Goal: Information Seeking & Learning: Learn about a topic

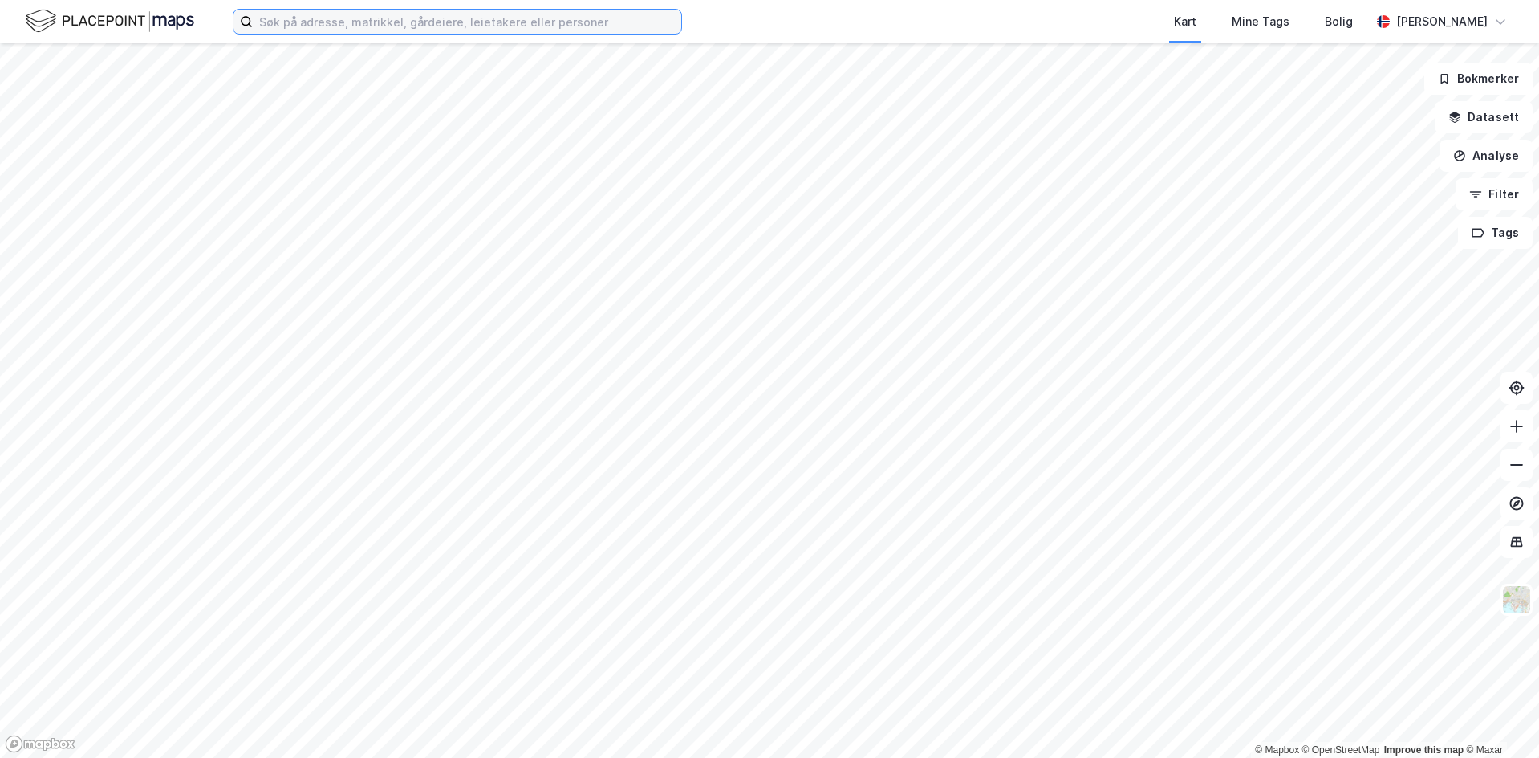
click at [476, 24] on input at bounding box center [467, 22] width 429 height 24
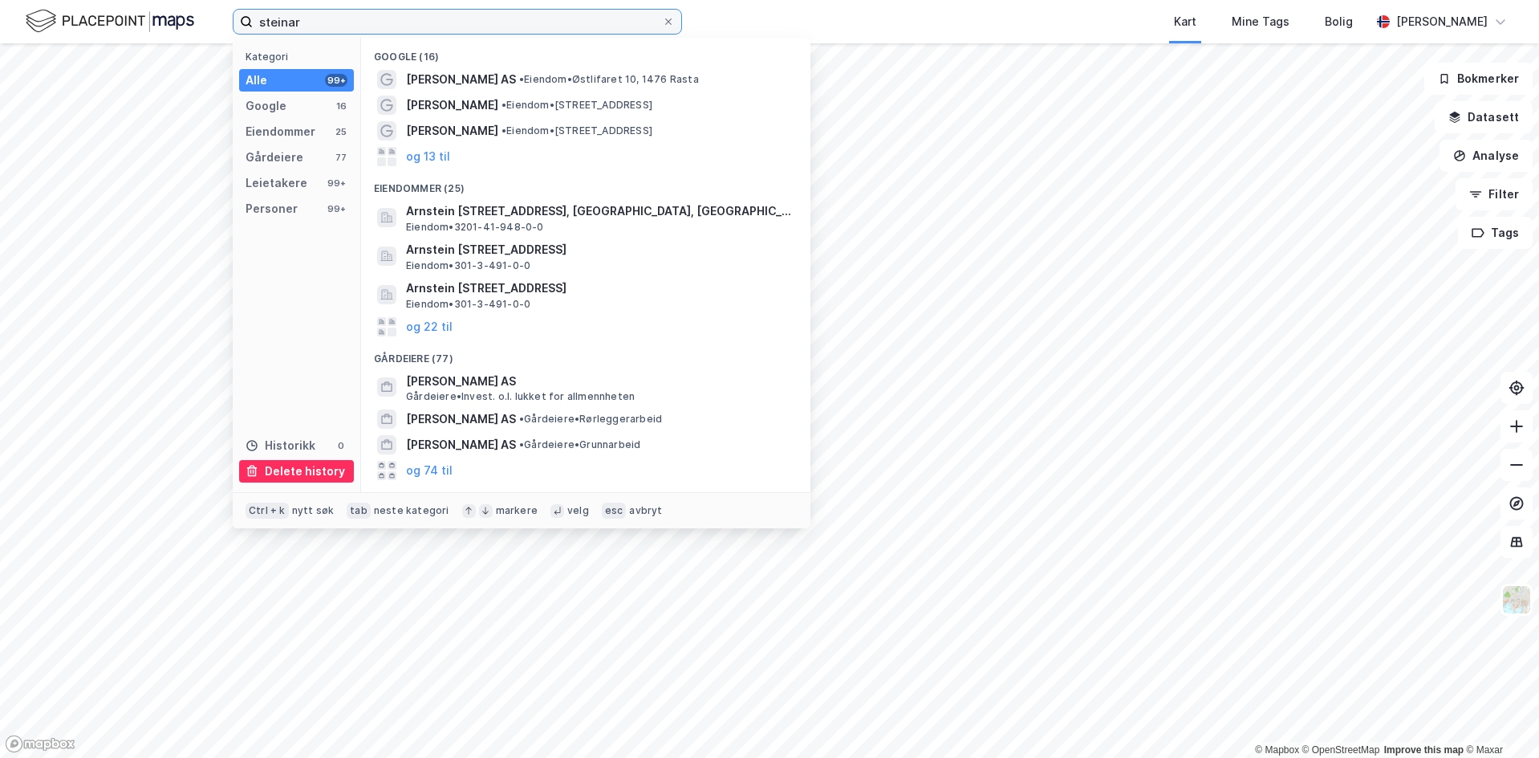
type input "steinar"
click at [317, 481] on div "Delete history" at bounding box center [305, 470] width 80 height 19
drag, startPoint x: 352, startPoint y: 21, endPoint x: 47, endPoint y: -6, distance: 306.9
click at [47, 0] on html "steinar Kategori Alle 99+ Google 16 Eiendommer 25 Gårdeiere 77 Leietakere 99+ P…" at bounding box center [769, 379] width 1539 height 758
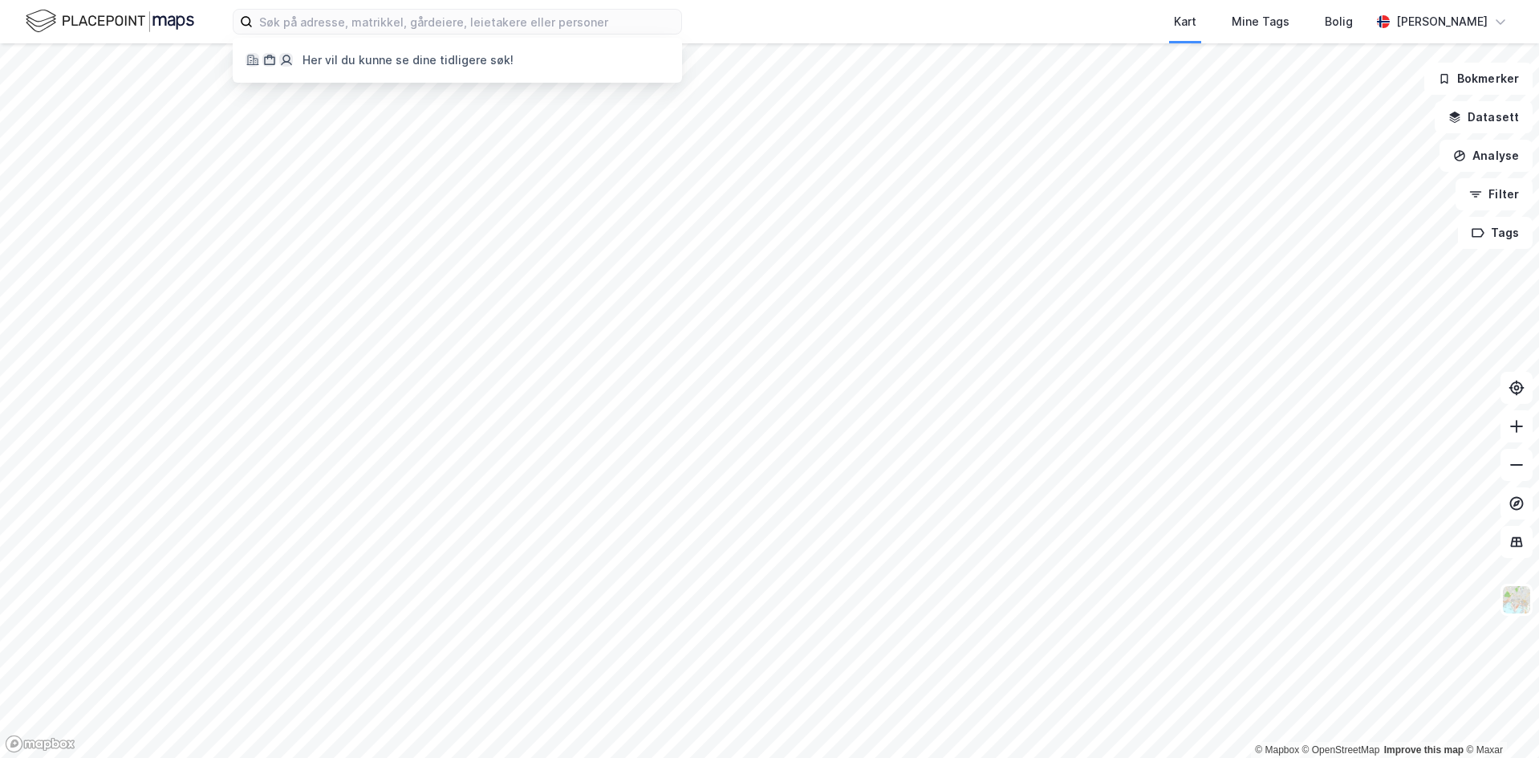
click at [174, 13] on img at bounding box center [110, 21] width 169 height 28
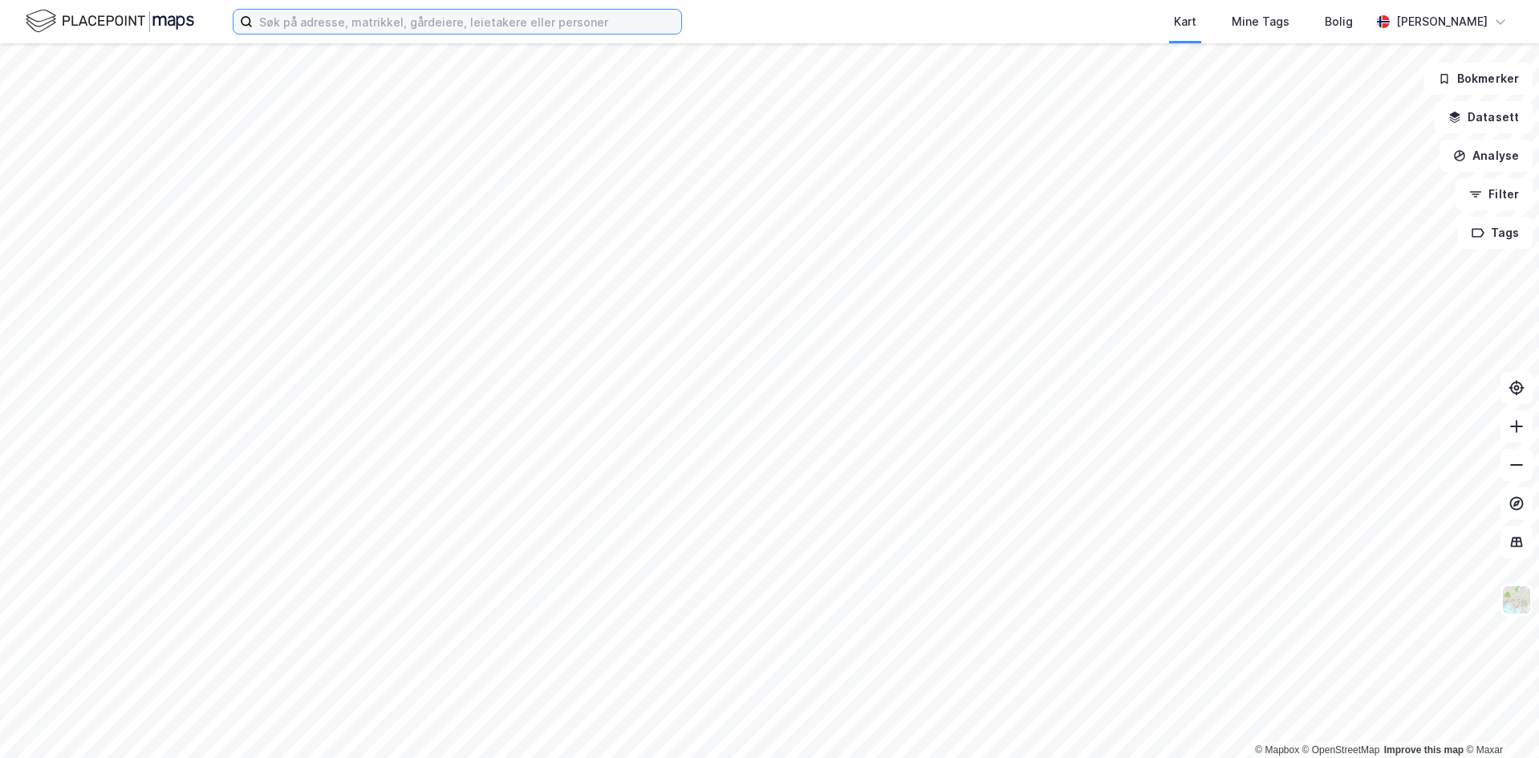
click at [442, 25] on input at bounding box center [467, 22] width 429 height 24
paste input "Fagertun Trygt & Trivelig AS"
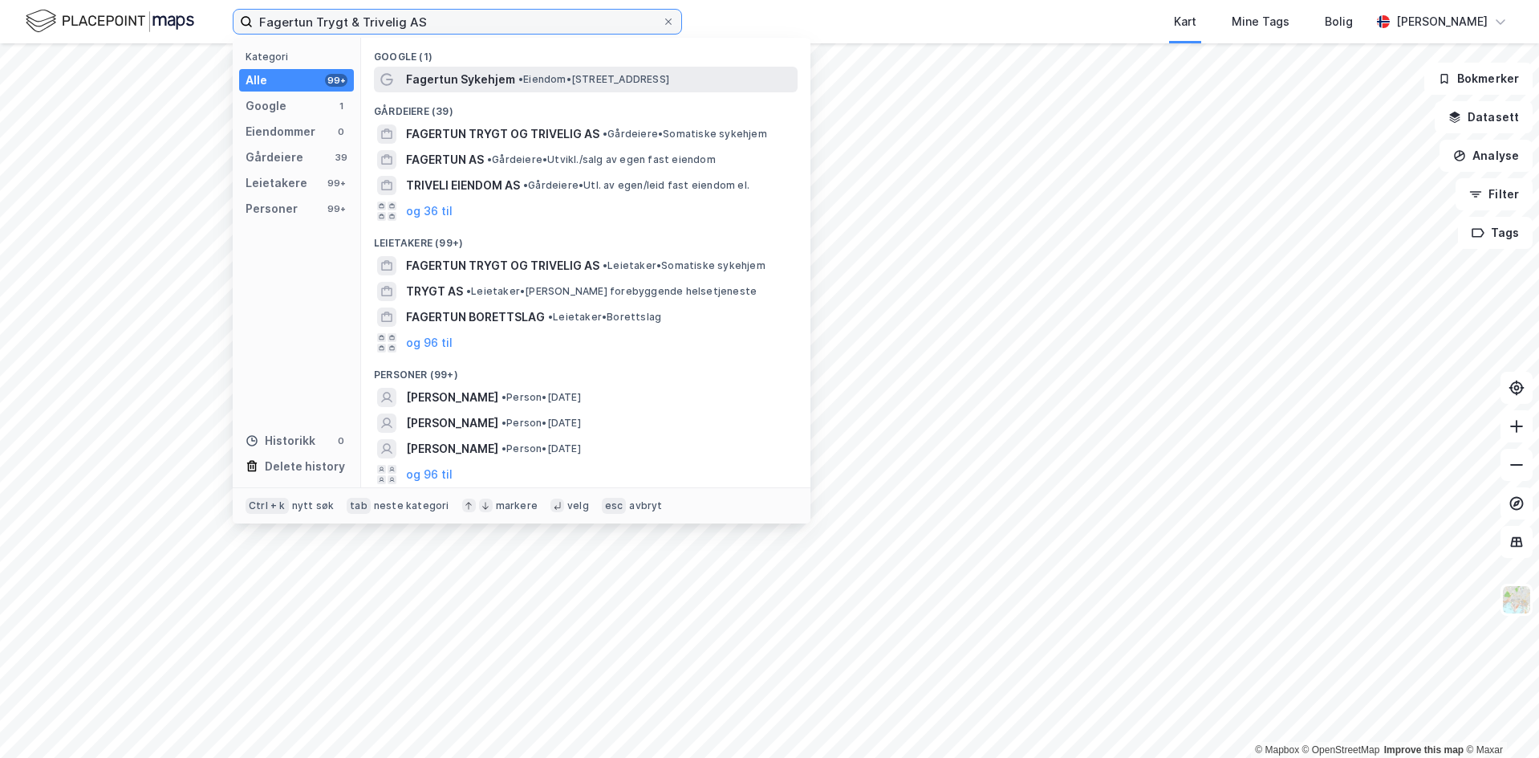
type input "Fagertun Trygt & Trivelig AS"
click at [468, 83] on span "Fagertun Sykehjem" at bounding box center [460, 79] width 109 height 19
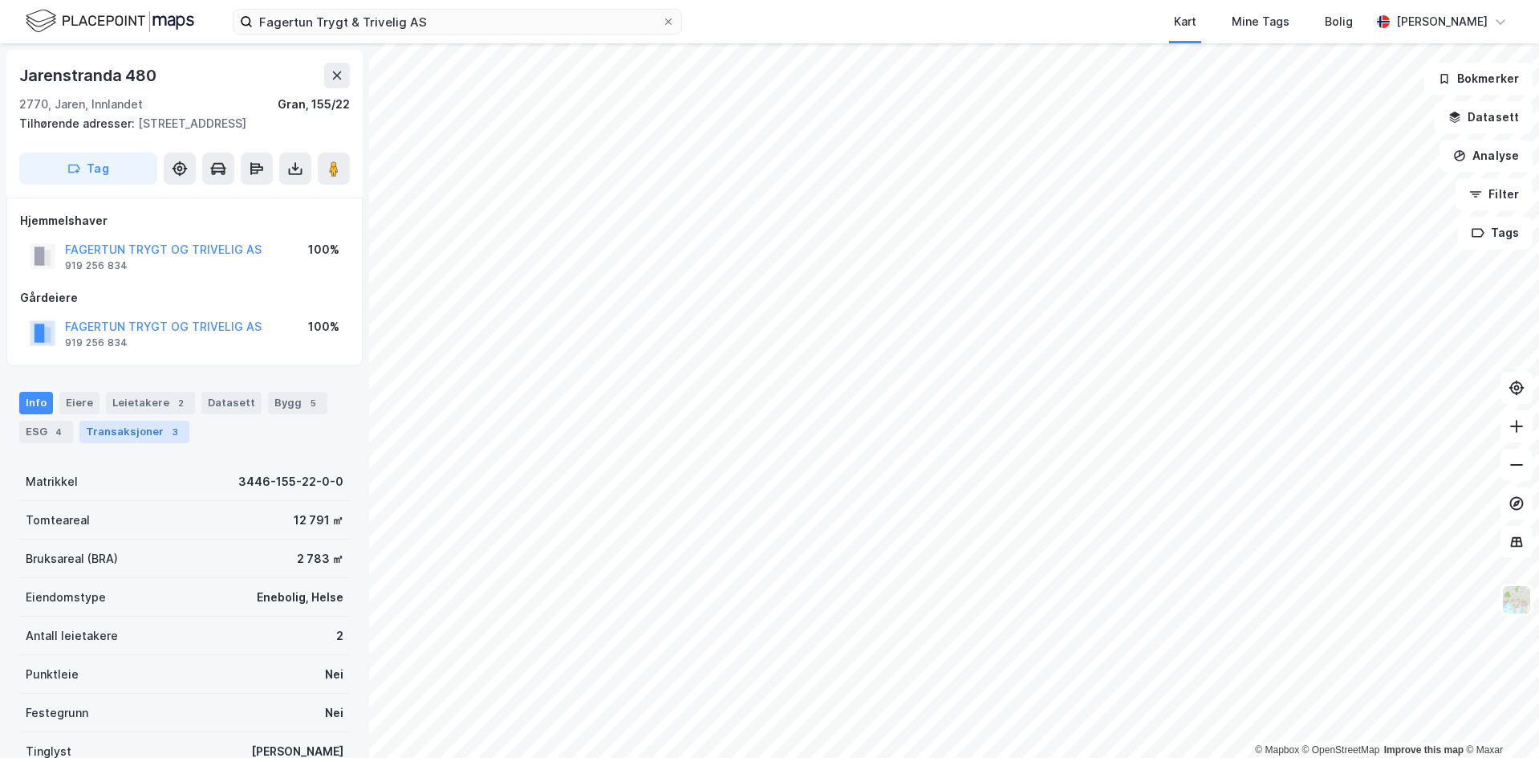
click at [139, 431] on div "Transaksjoner 3" at bounding box center [134, 432] width 110 height 22
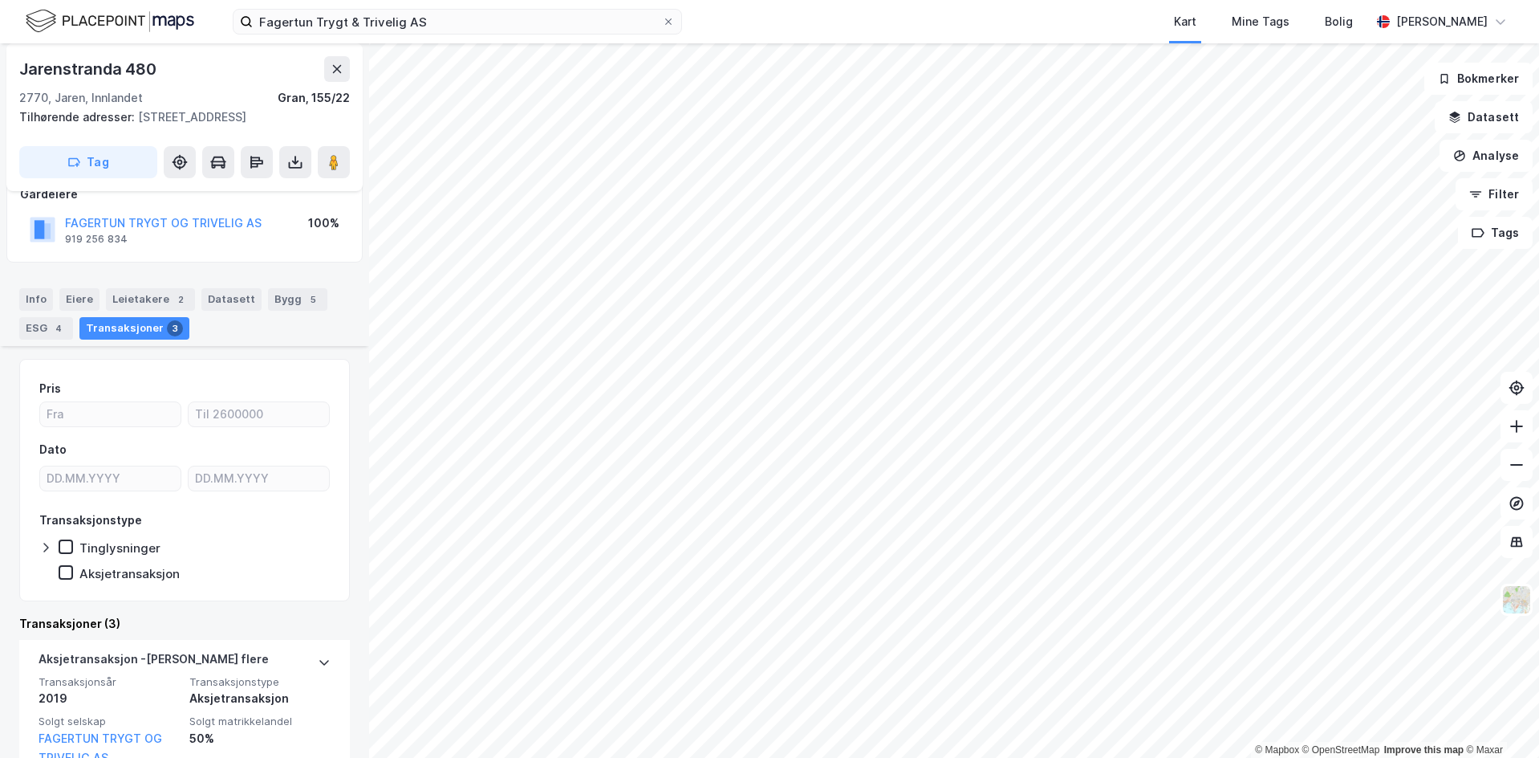
scroll to position [80, 0]
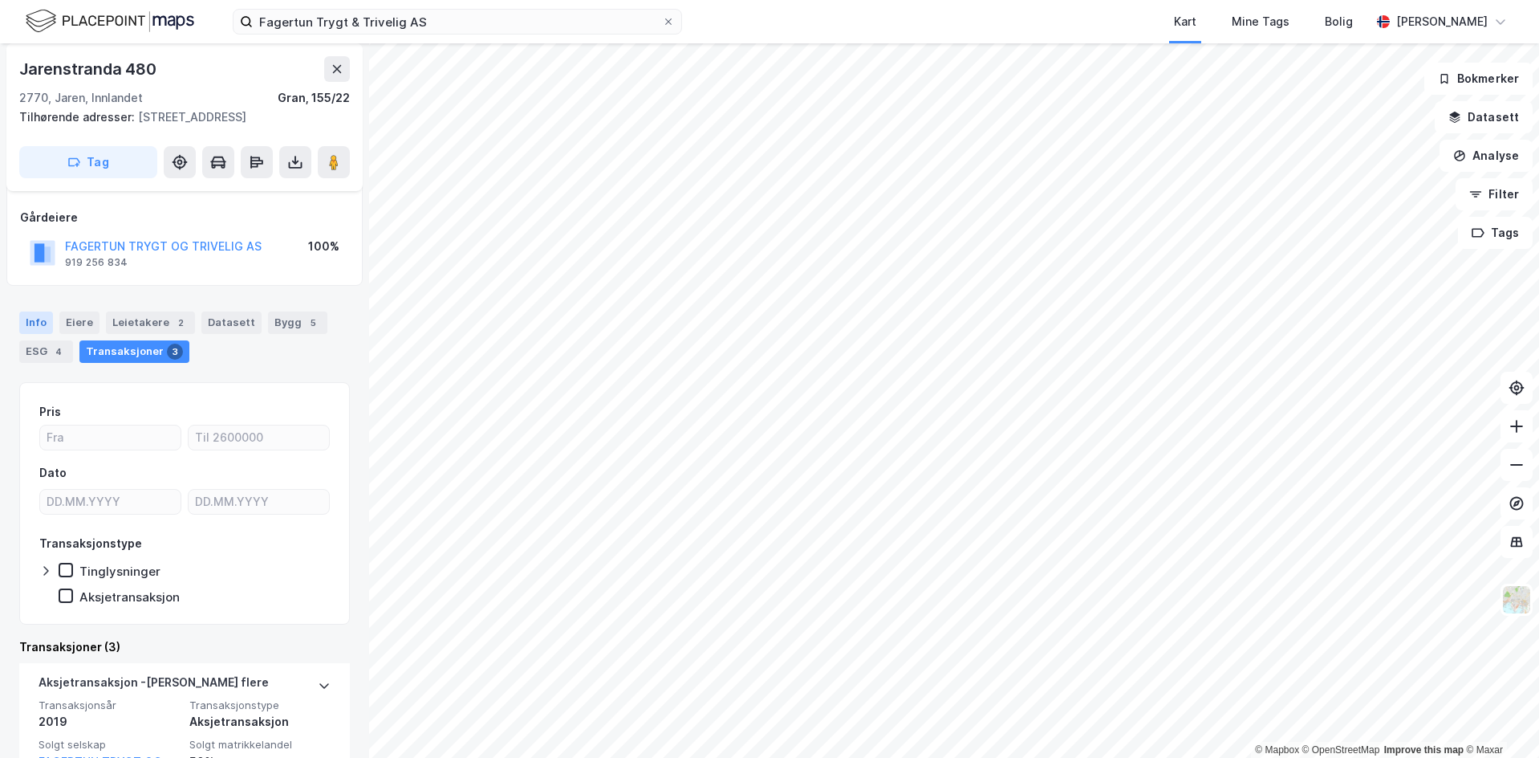
click at [37, 316] on div "Info" at bounding box center [36, 322] width 34 height 22
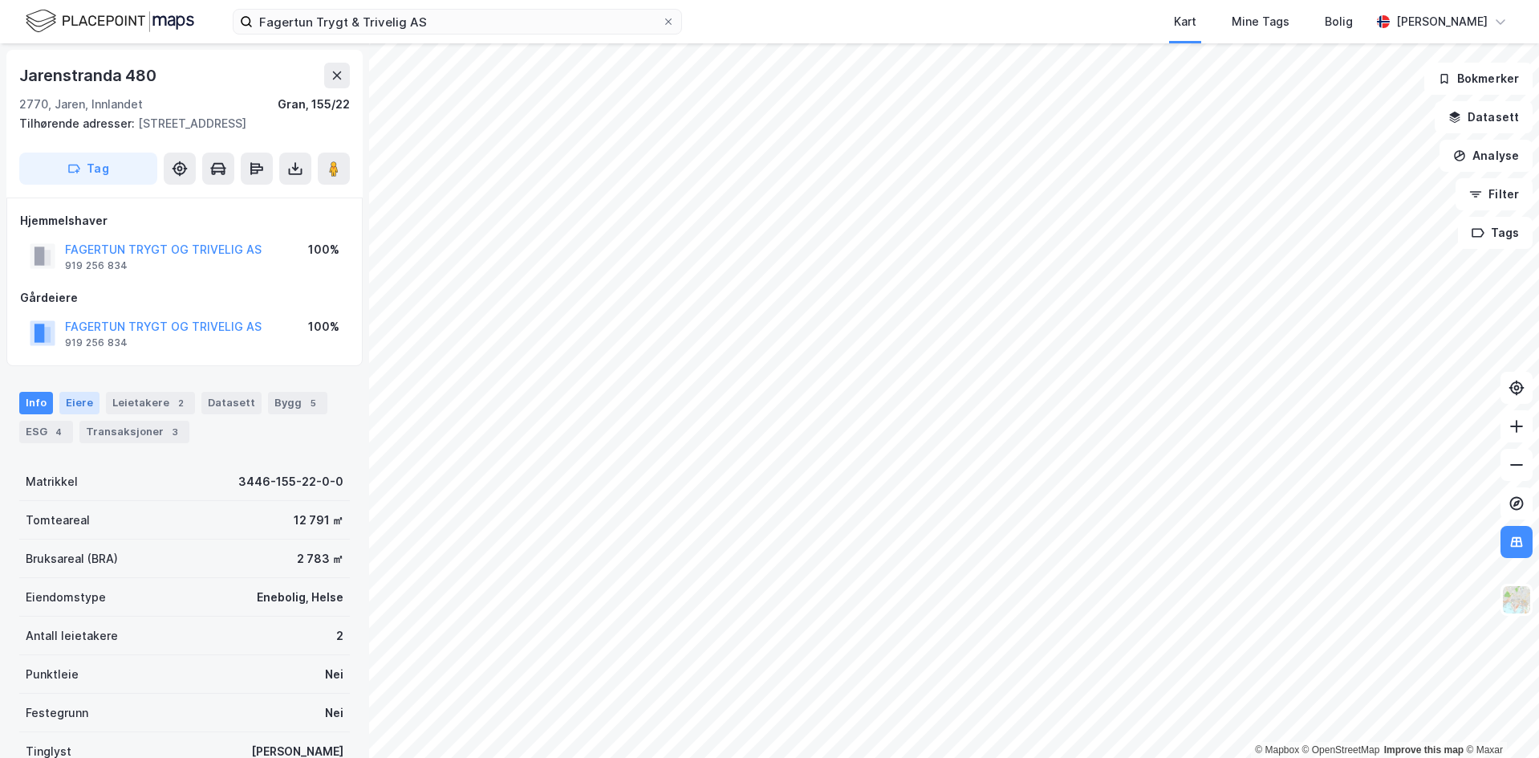
click at [80, 396] on div "Eiere" at bounding box center [79, 403] width 40 height 22
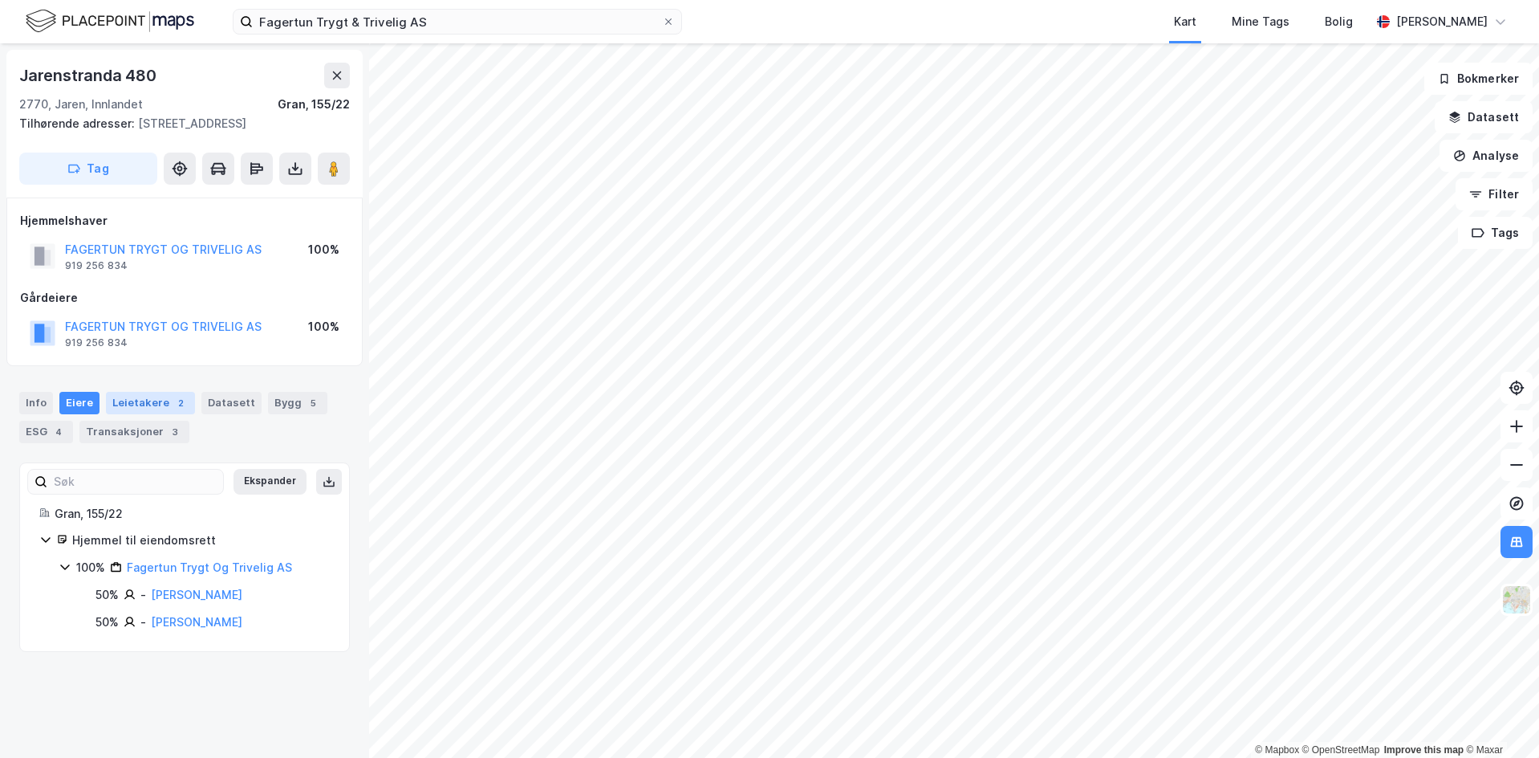
click at [158, 412] on div "Leietakere 2" at bounding box center [150, 403] width 89 height 22
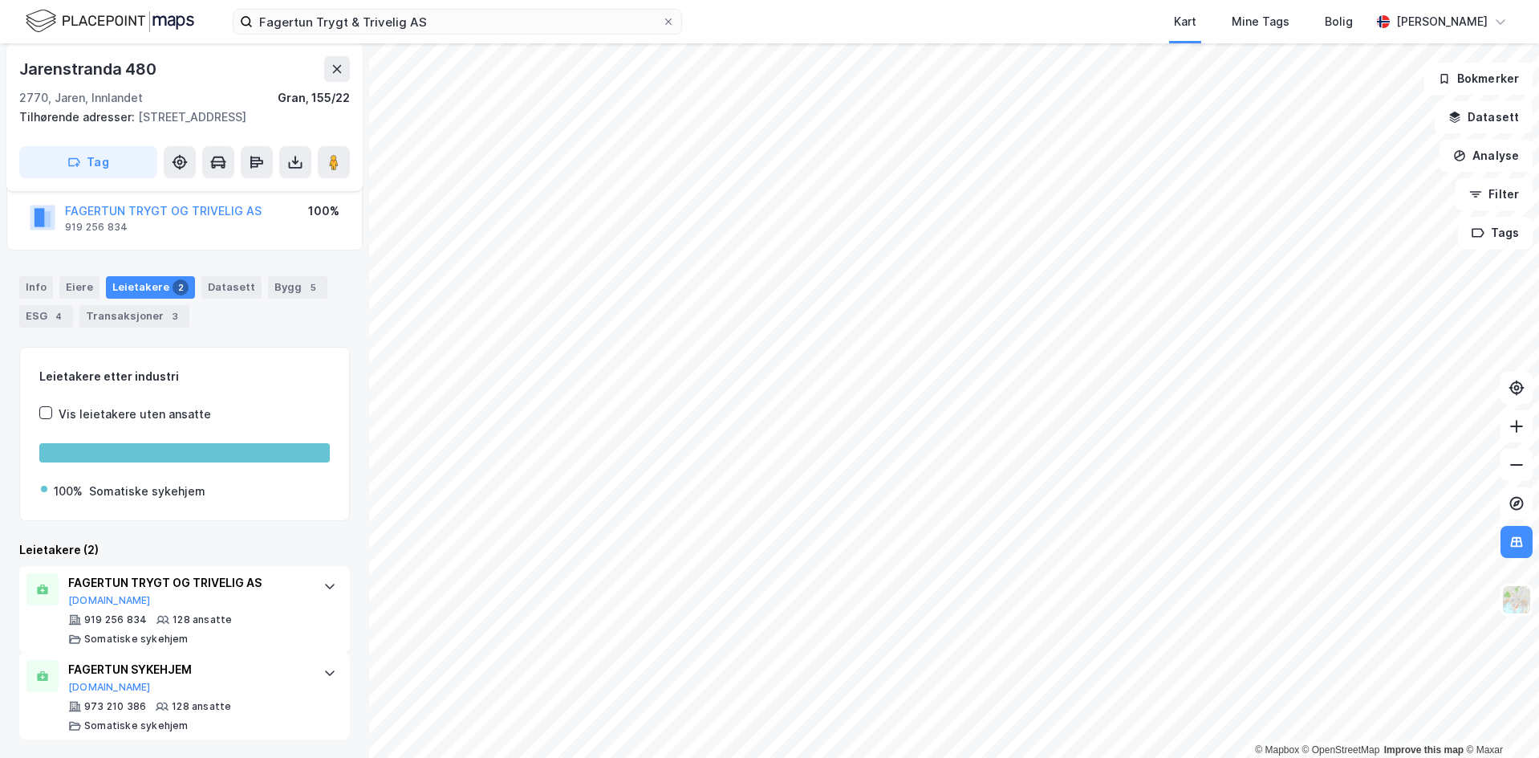
scroll to position [116, 0]
click at [236, 285] on div "Datasett" at bounding box center [231, 286] width 60 height 22
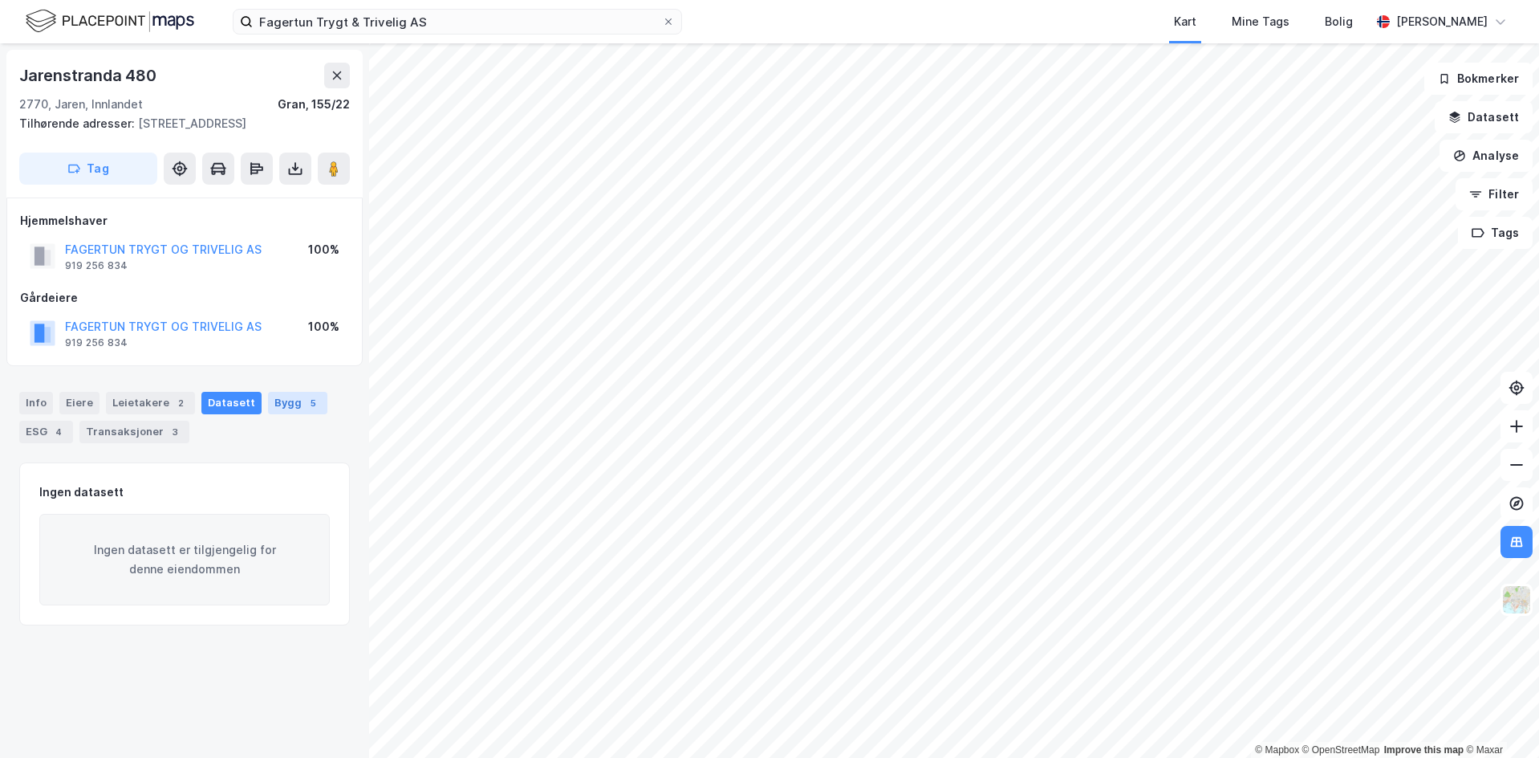
click at [305, 396] on div "5" at bounding box center [313, 403] width 16 height 16
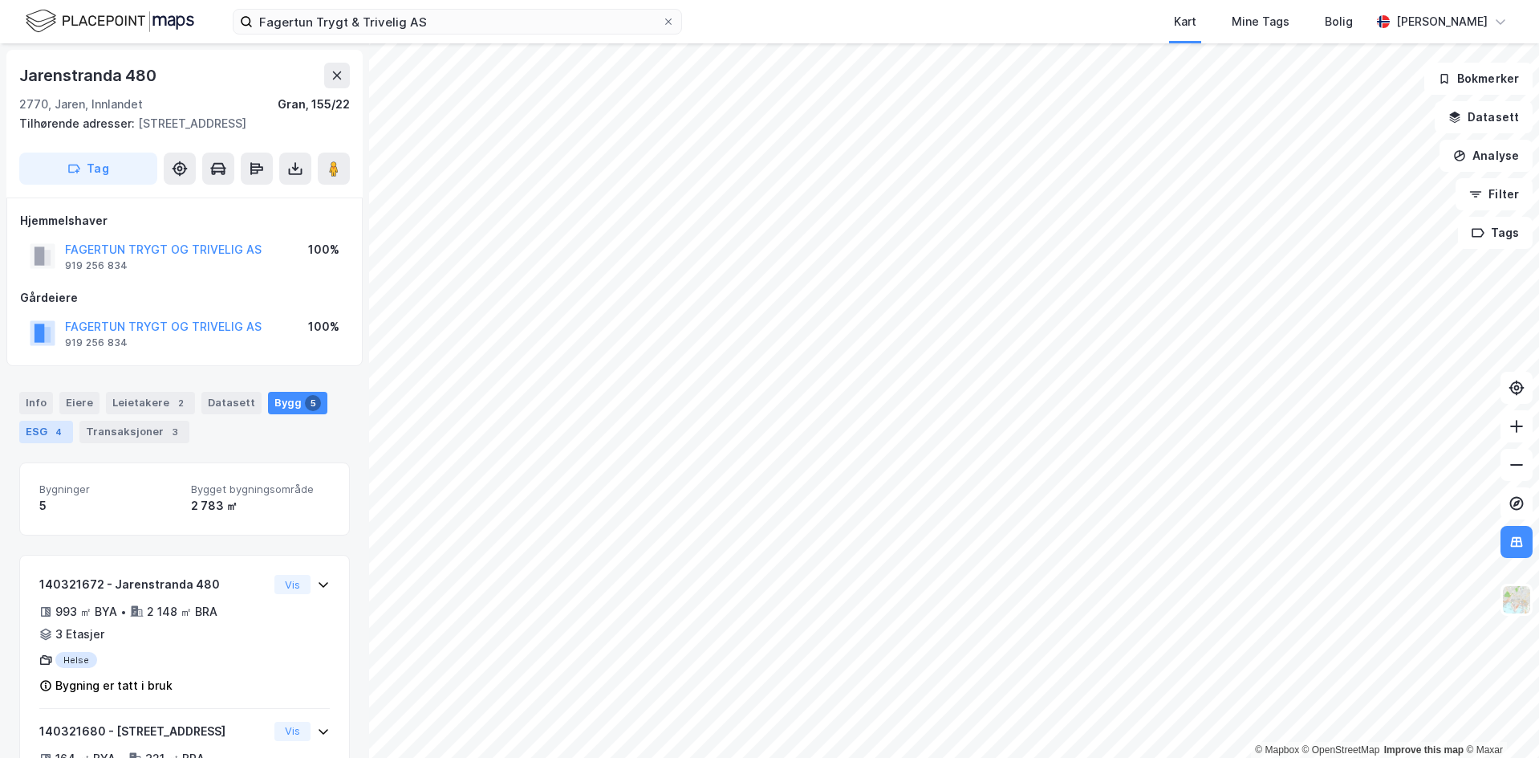
click at [49, 439] on div "ESG 4" at bounding box center [46, 432] width 54 height 22
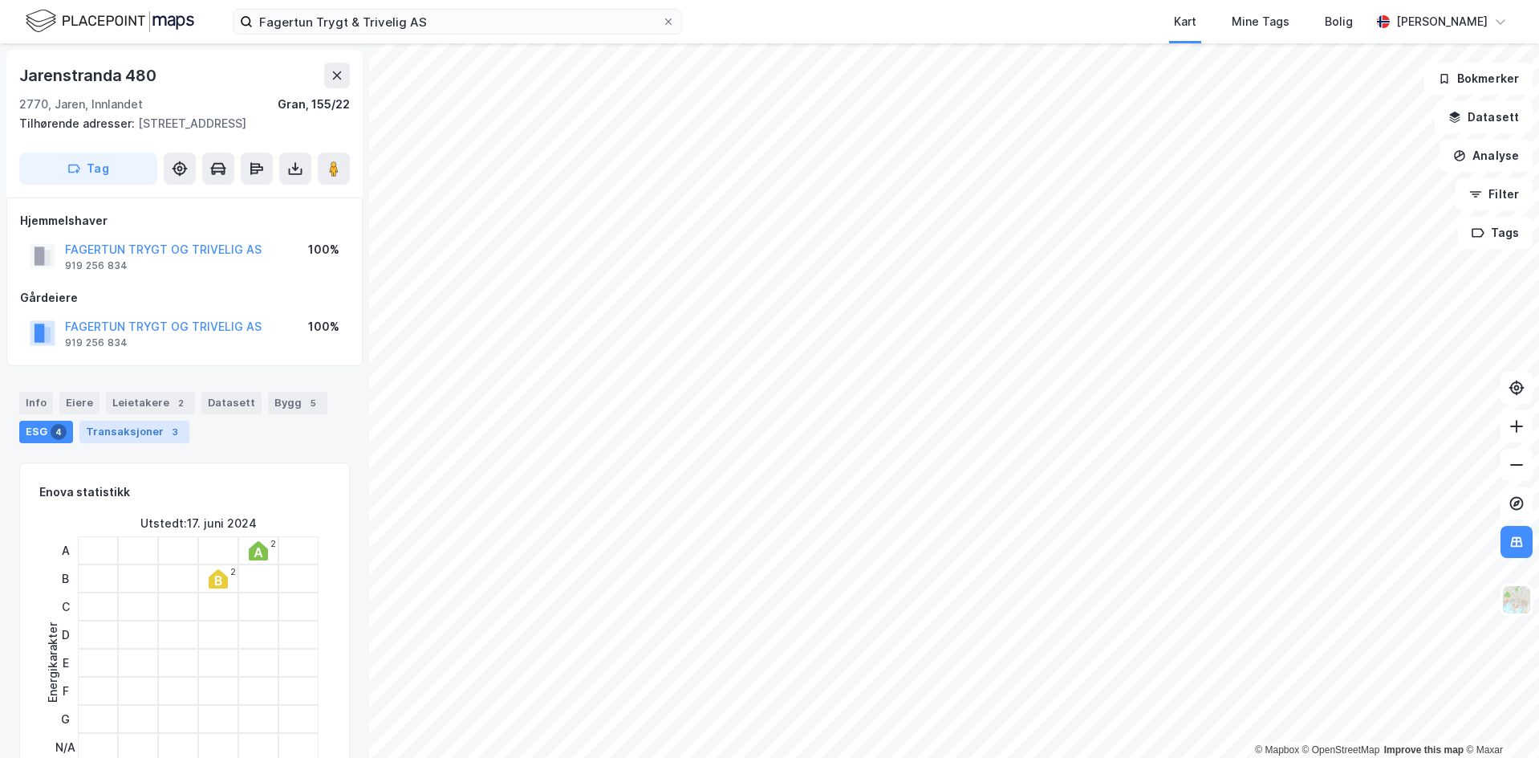
click at [150, 437] on div "Transaksjoner 3" at bounding box center [134, 432] width 110 height 22
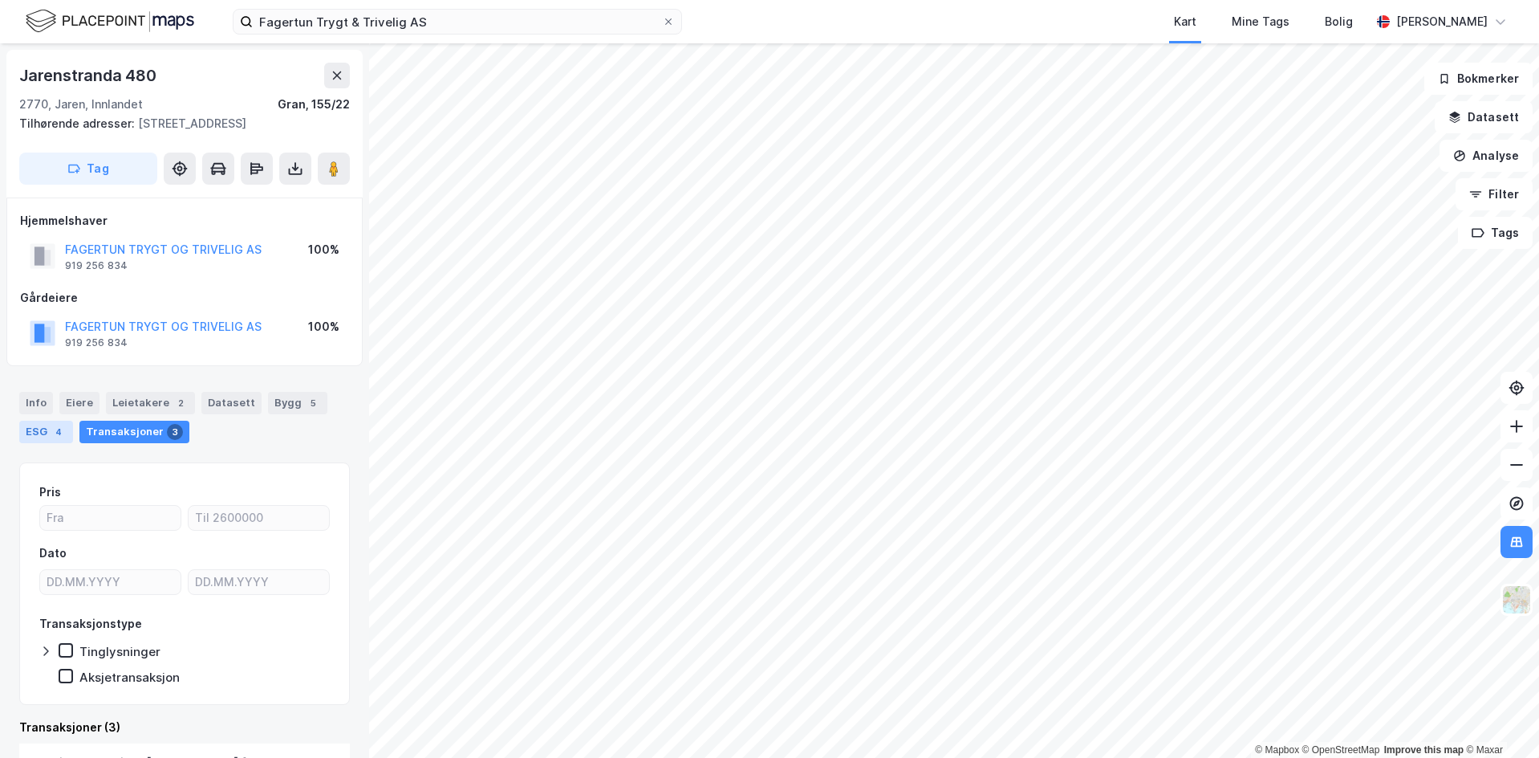
click at [49, 433] on div "ESG 4" at bounding box center [46, 432] width 54 height 22
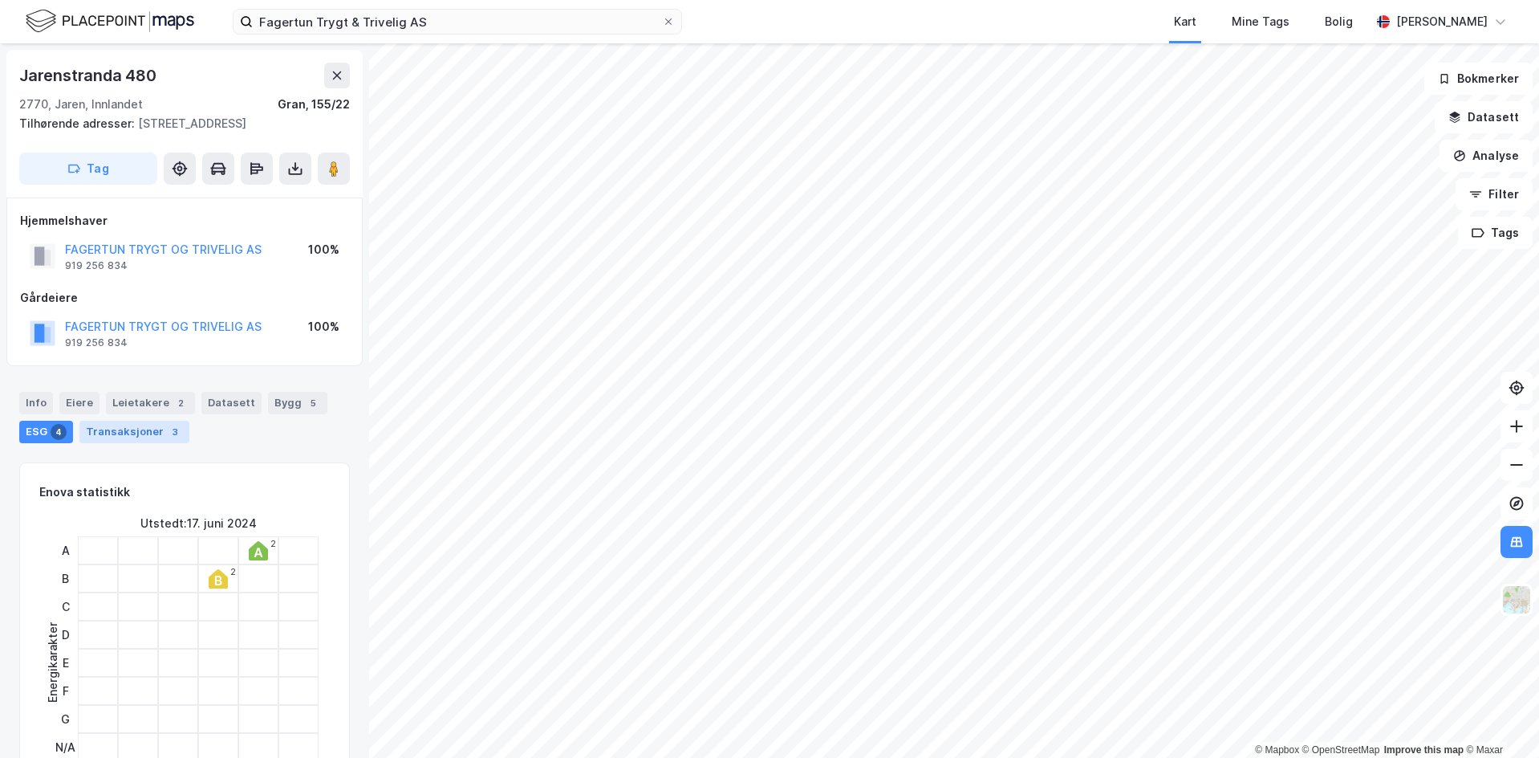
click at [134, 437] on div "Transaksjoner 3" at bounding box center [134, 432] width 110 height 22
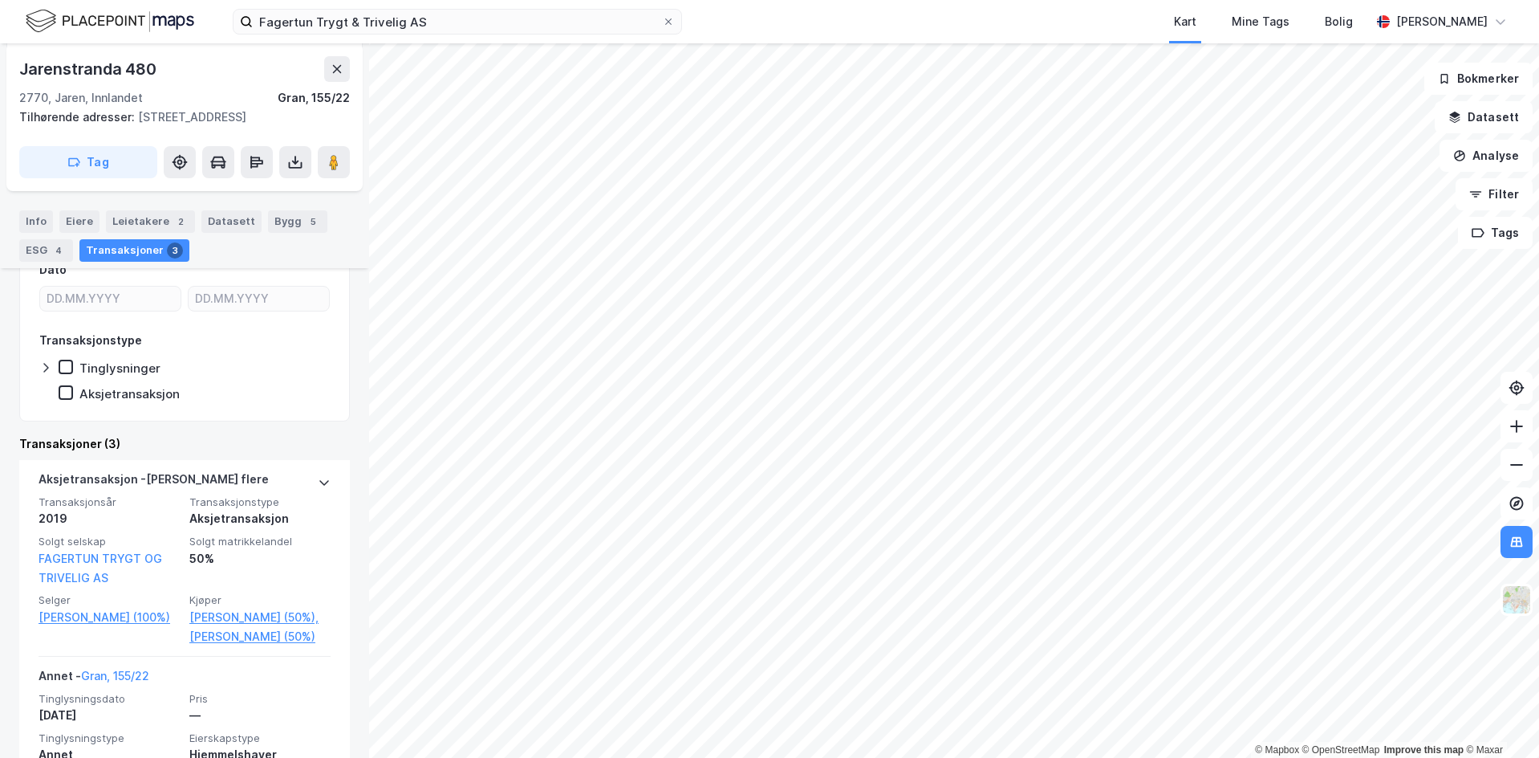
scroll to position [536, 0]
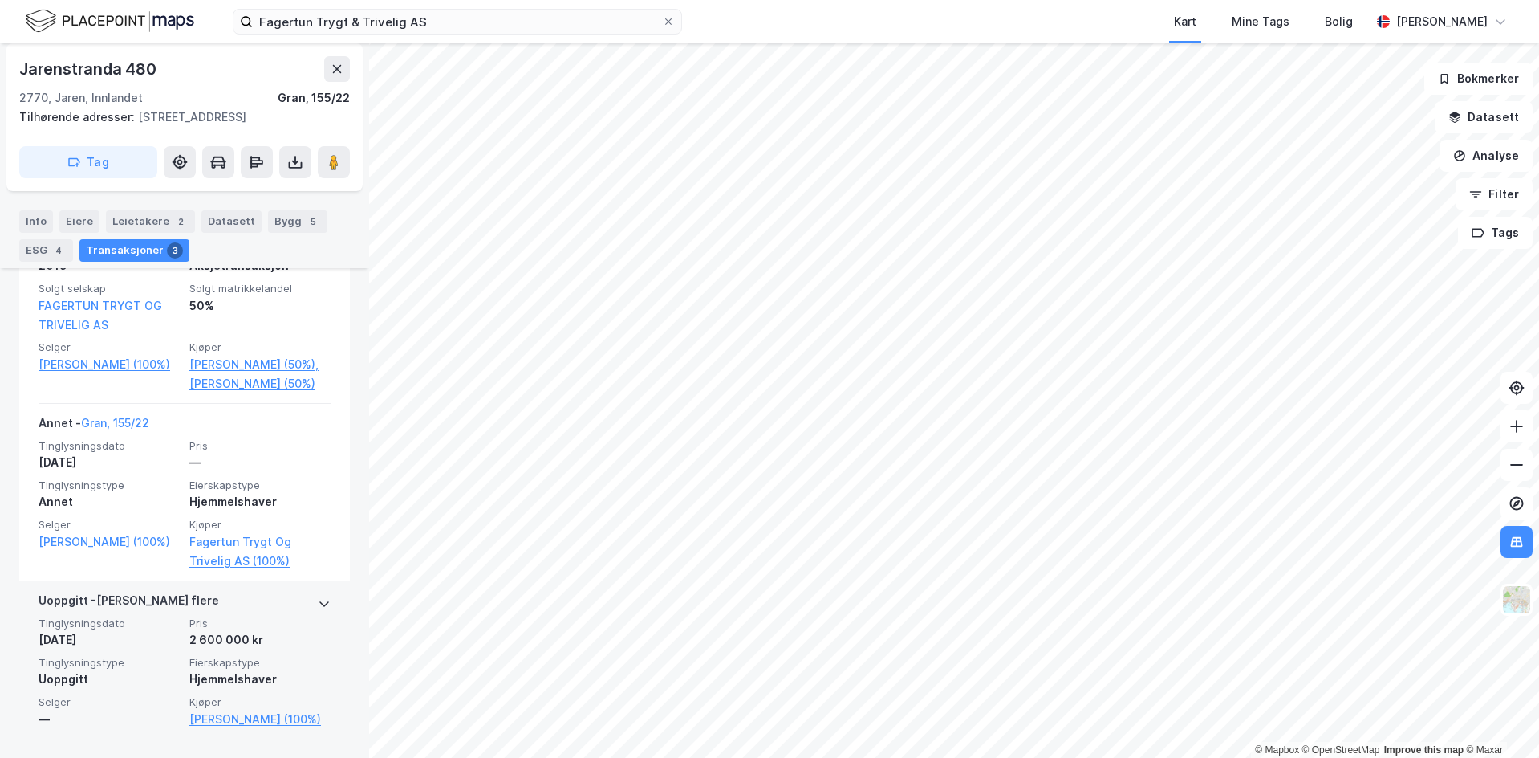
click at [318, 598] on icon at bounding box center [324, 603] width 13 height 13
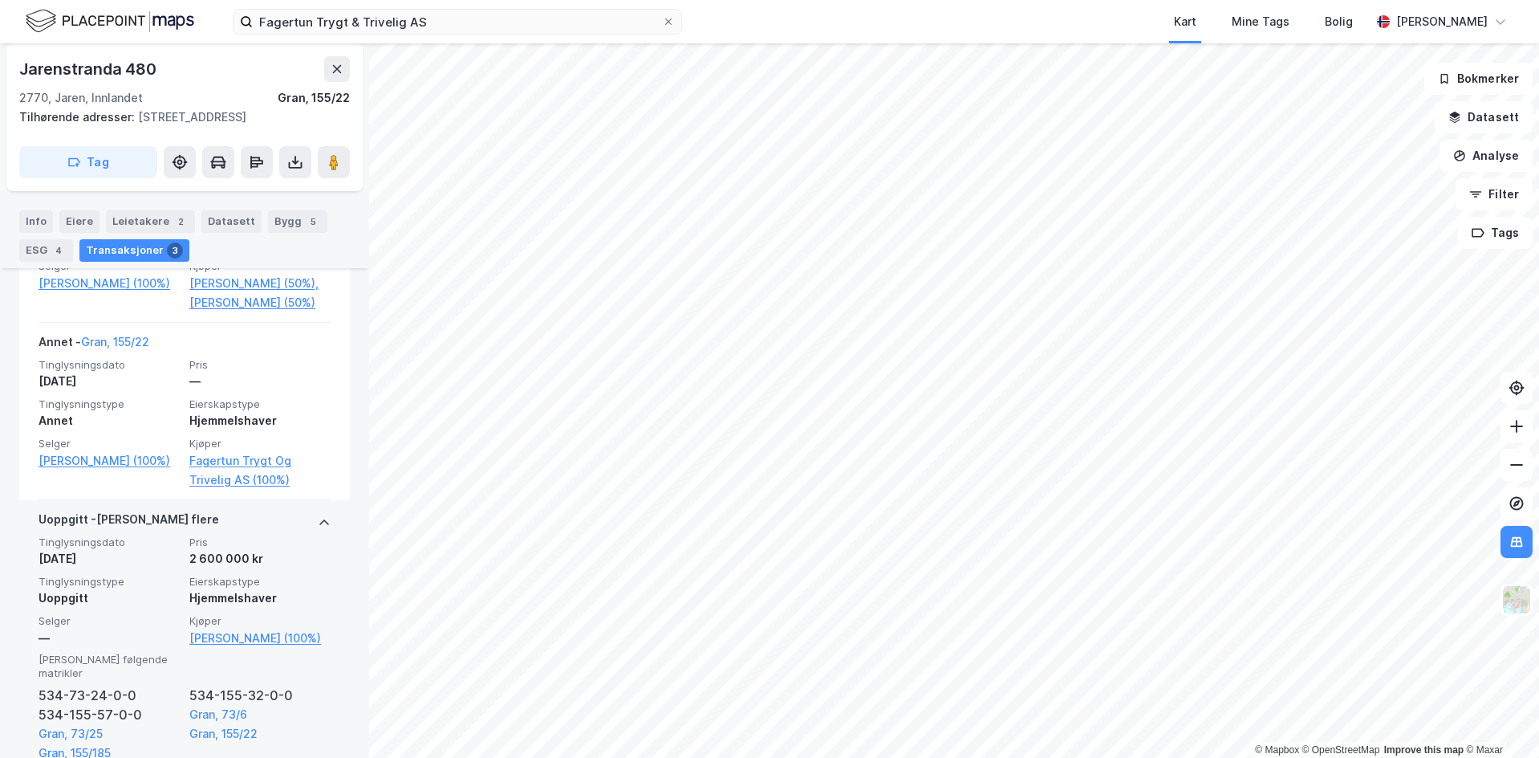
click at [318, 528] on icon at bounding box center [324, 522] width 13 height 13
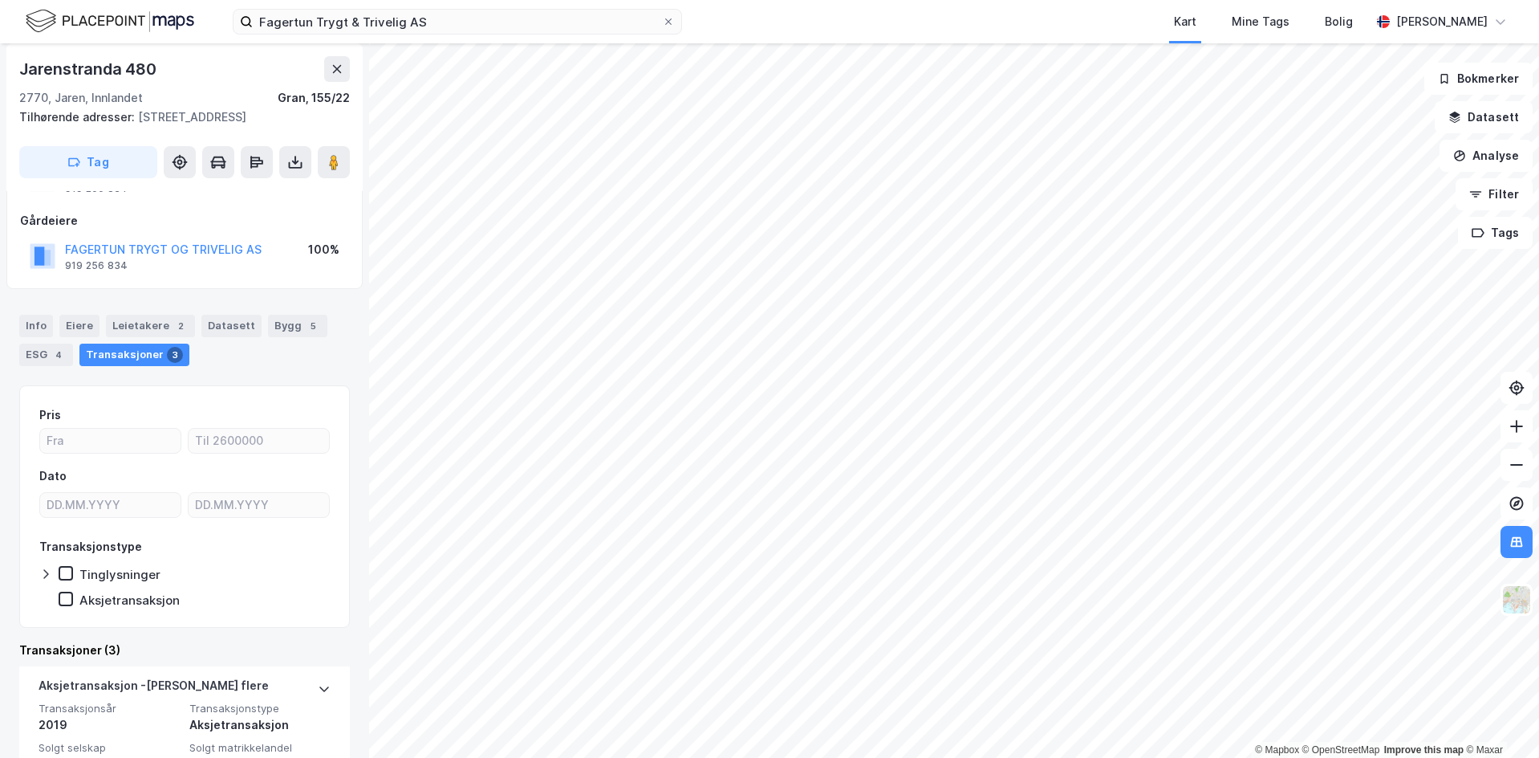
scroll to position [0, 0]
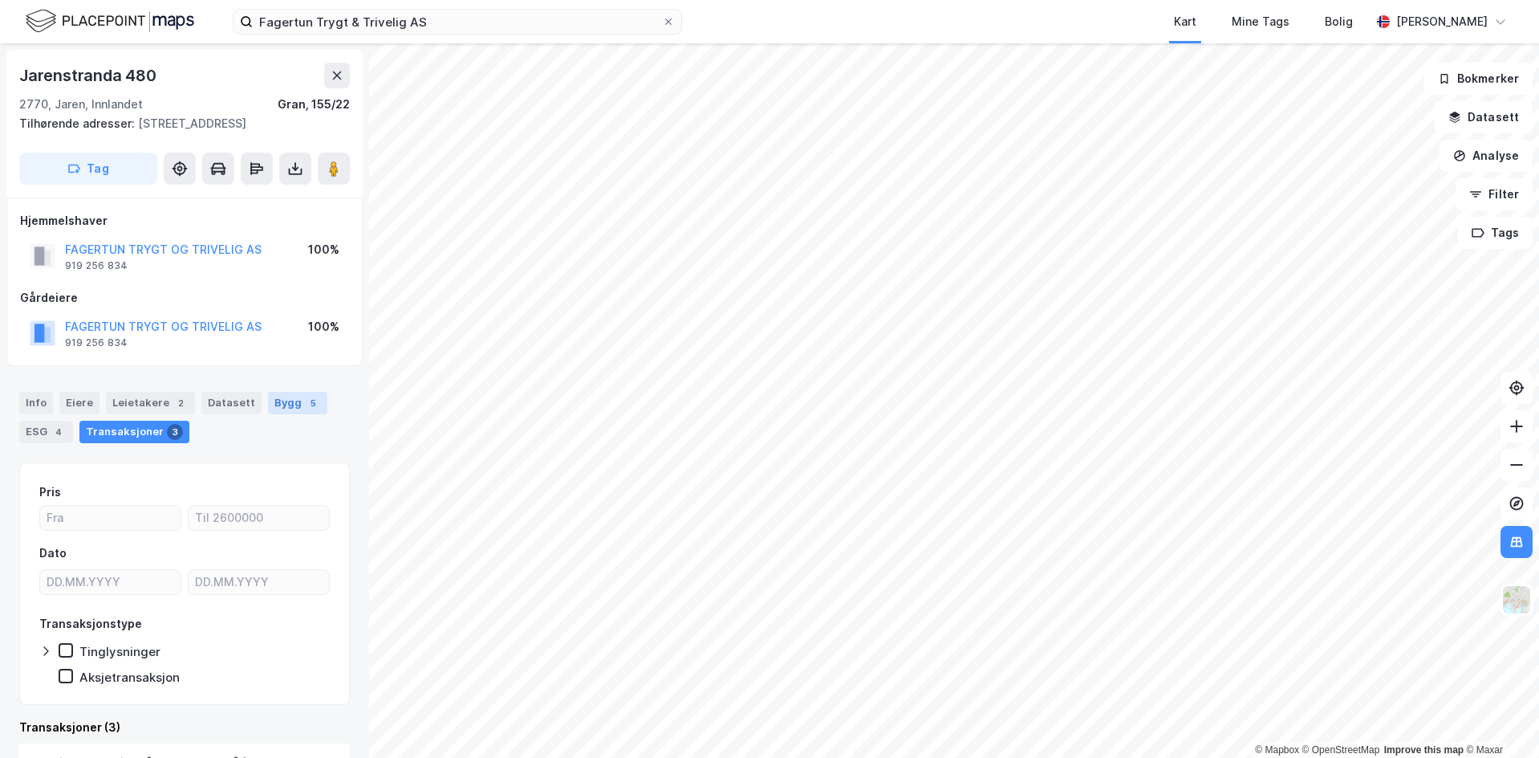
click at [283, 407] on div "Bygg 5" at bounding box center [297, 403] width 59 height 22
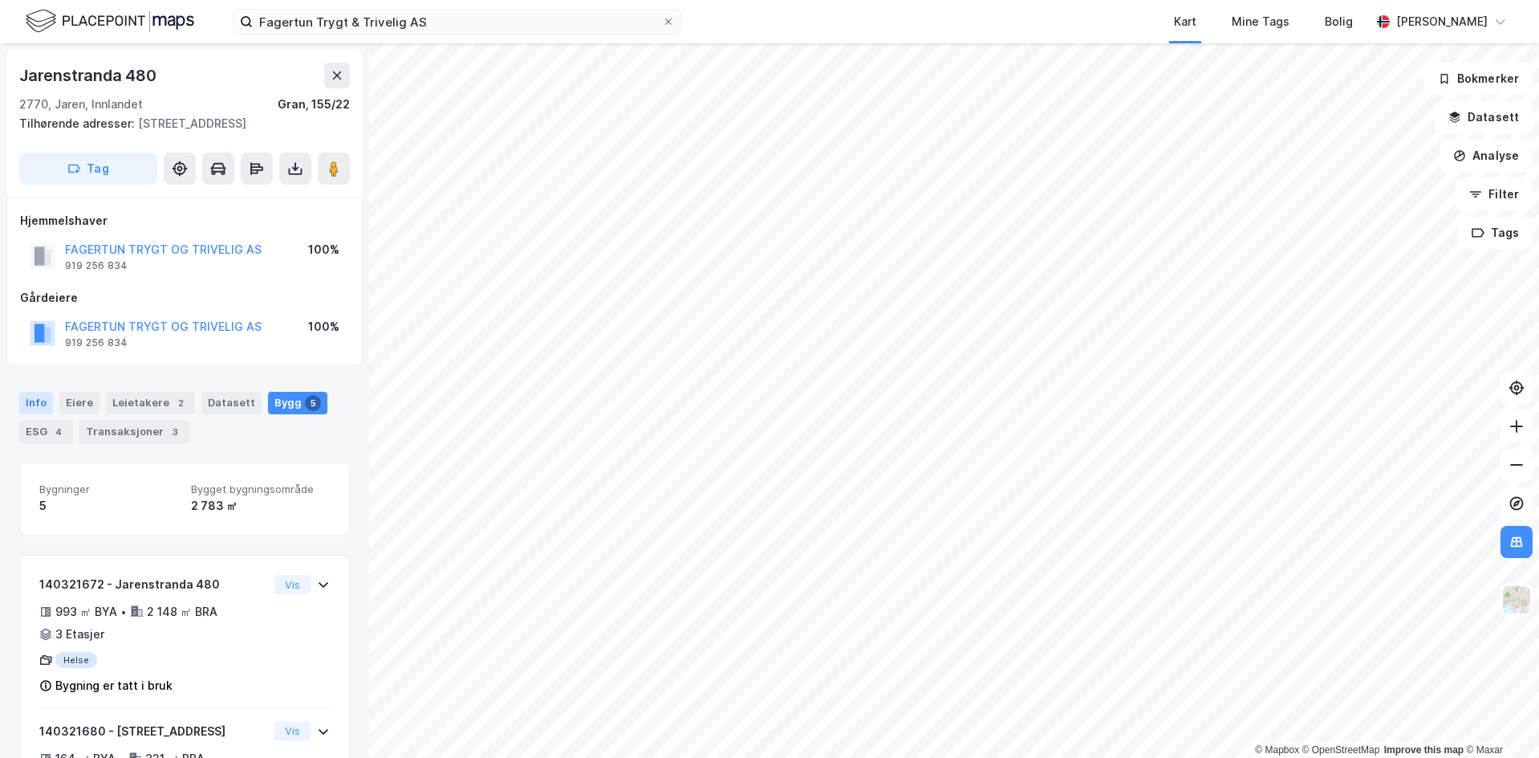
click at [31, 407] on div "Info" at bounding box center [36, 403] width 34 height 22
